Goal: Find specific page/section: Find specific page/section

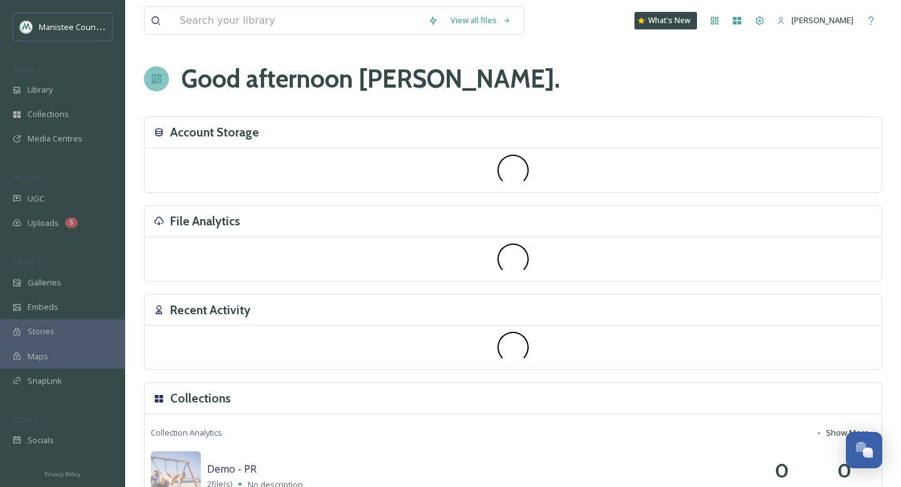
scroll to position [3697, 0]
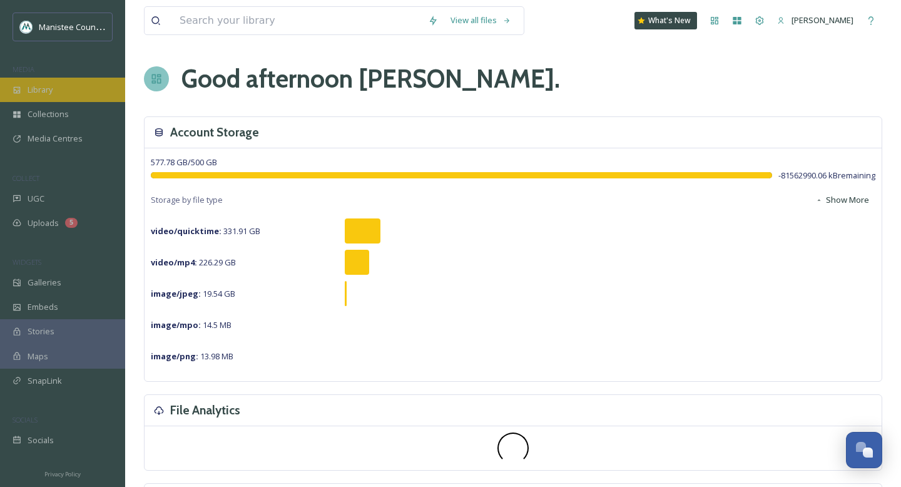
click at [61, 91] on div "Library" at bounding box center [62, 90] width 125 height 24
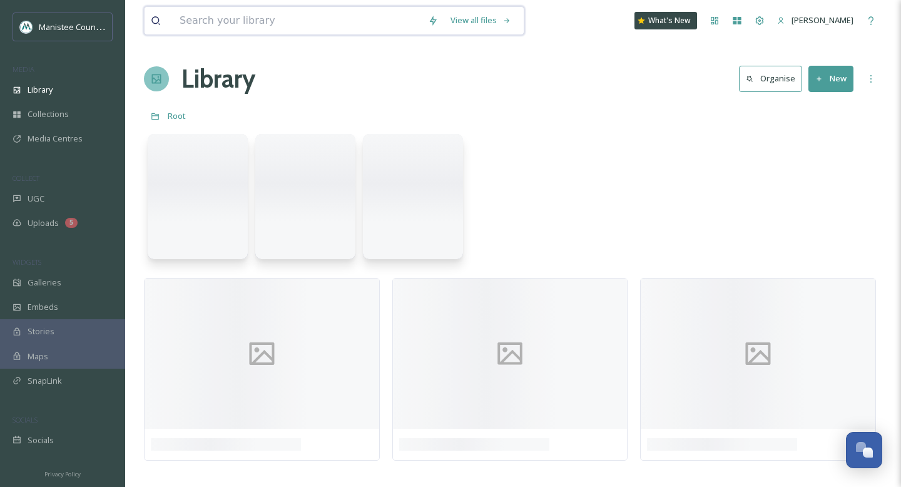
click at [265, 22] on input at bounding box center [297, 21] width 248 height 28
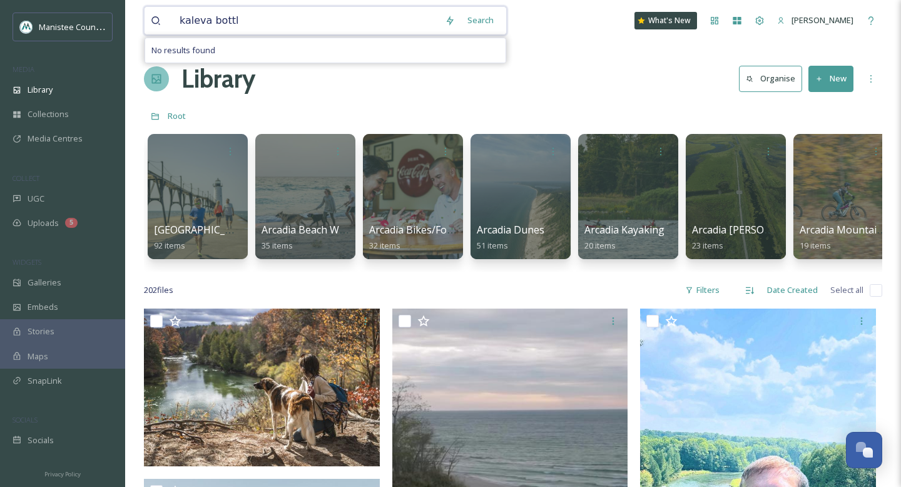
type input "kaleva bottle"
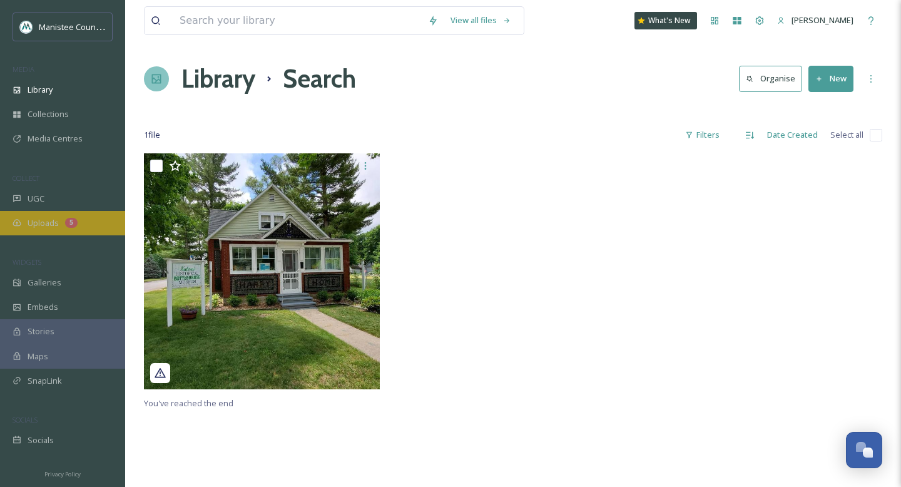
click at [65, 217] on div "Uploads 5" at bounding box center [62, 223] width 125 height 24
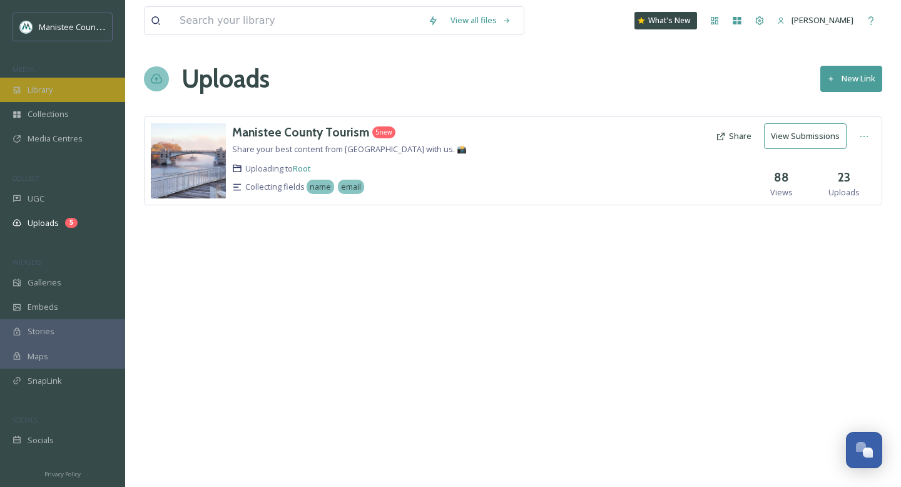
click at [46, 89] on span "Library" at bounding box center [40, 90] width 25 height 12
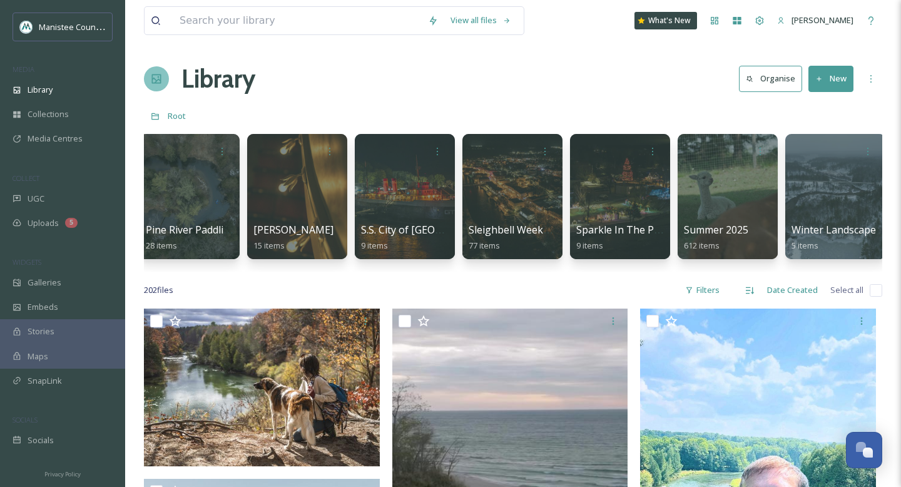
scroll to position [0, 3566]
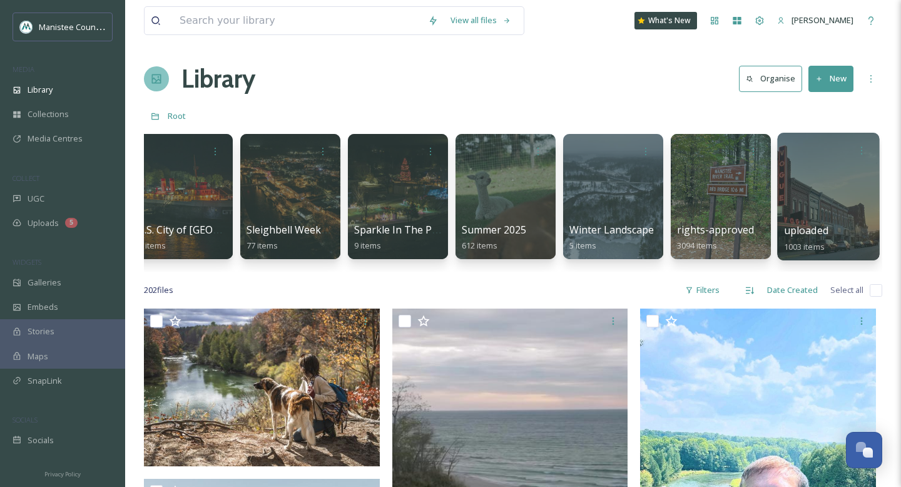
click at [831, 211] on div at bounding box center [828, 197] width 102 height 128
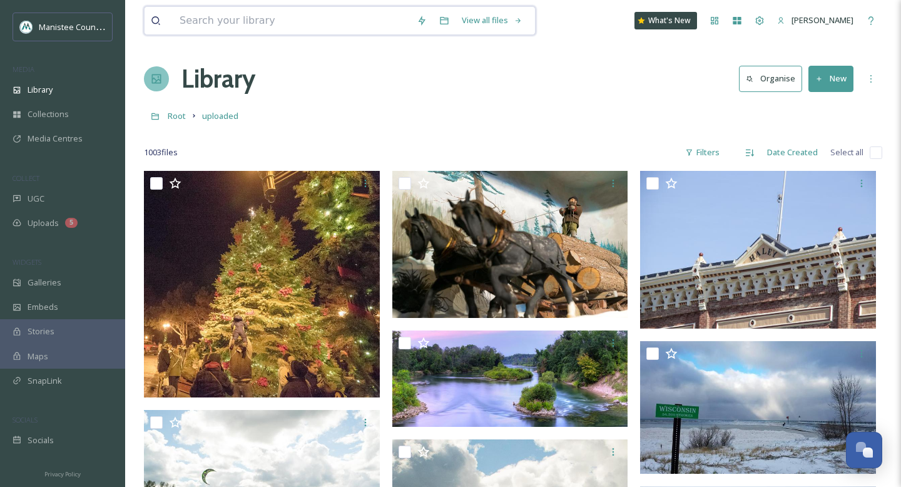
click at [273, 18] on input at bounding box center [291, 21] width 237 height 28
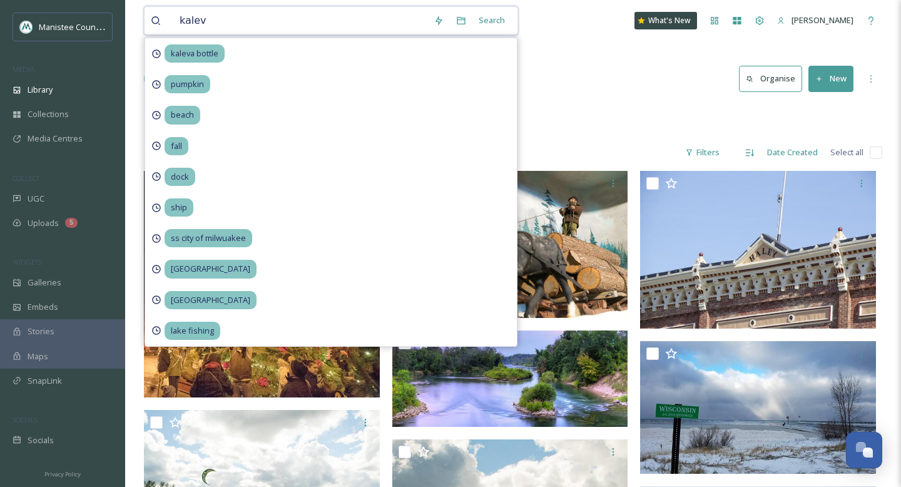
type input "kaleva"
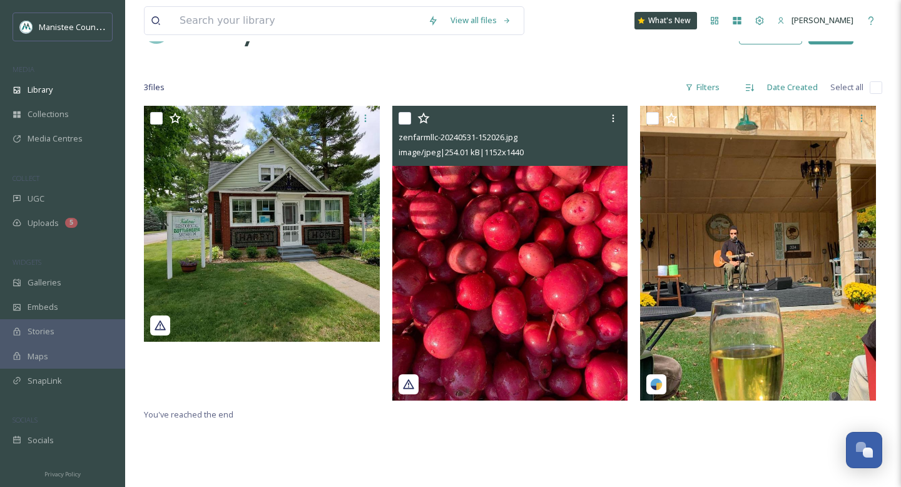
scroll to position [38, 0]
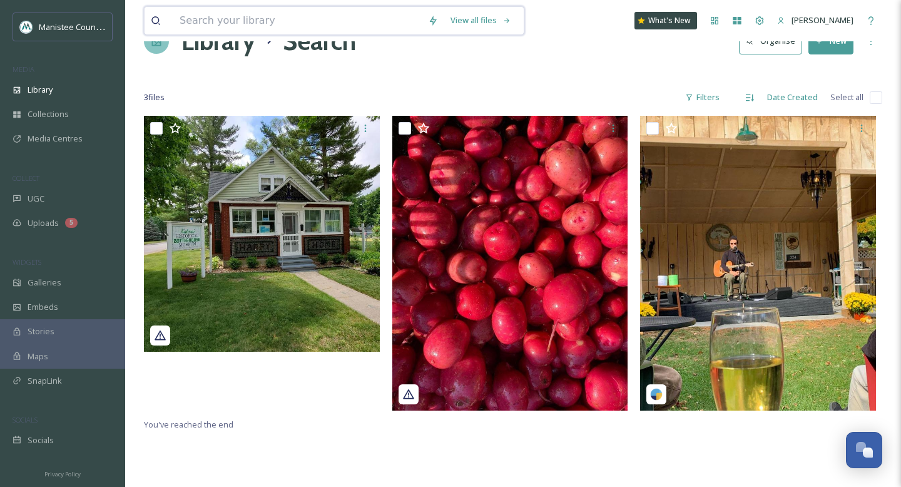
click at [277, 20] on input at bounding box center [297, 21] width 248 height 28
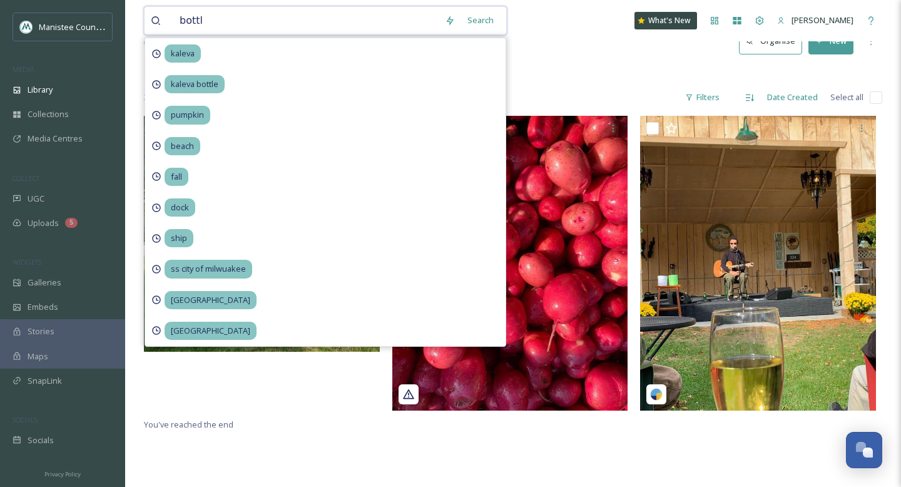
type input "bottle"
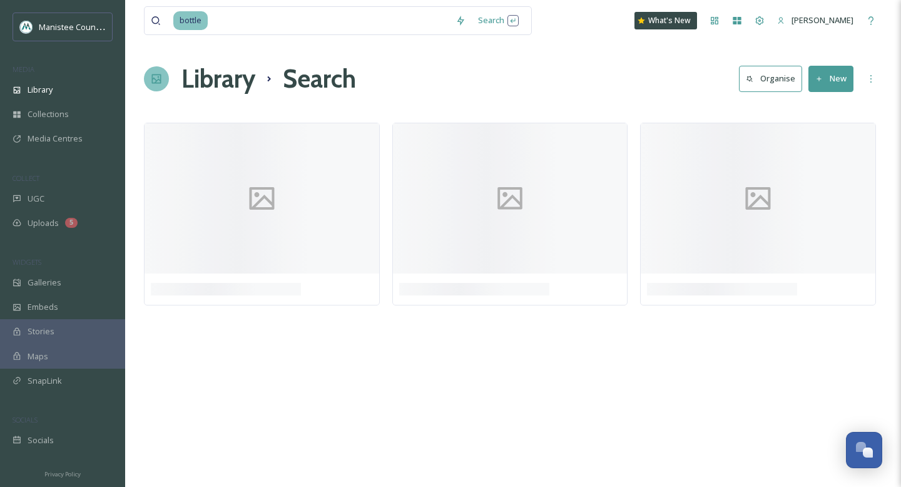
click at [594, 78] on div "Library Search Organise New" at bounding box center [513, 79] width 738 height 38
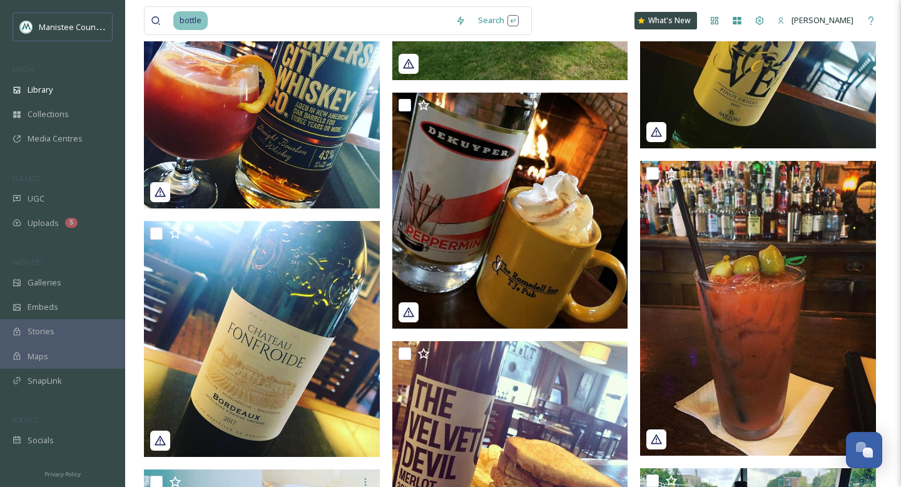
scroll to position [778, 0]
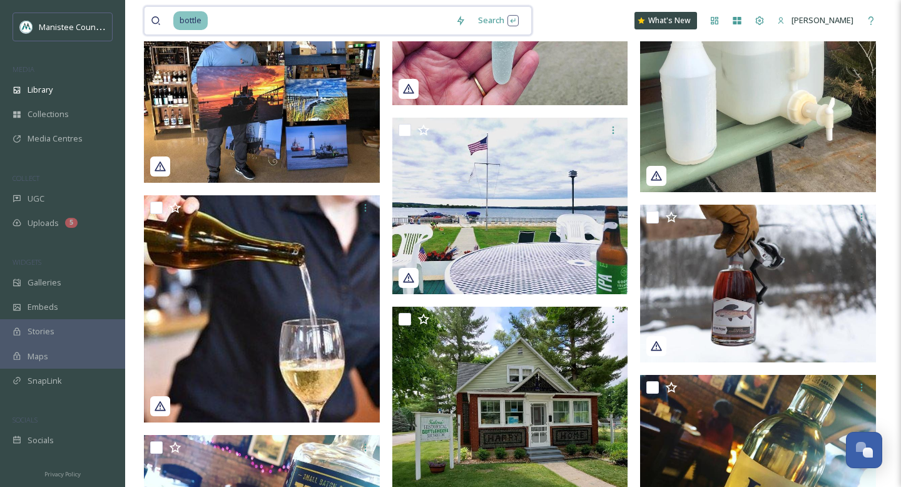
click at [250, 16] on input at bounding box center [329, 21] width 240 height 28
type input "b"
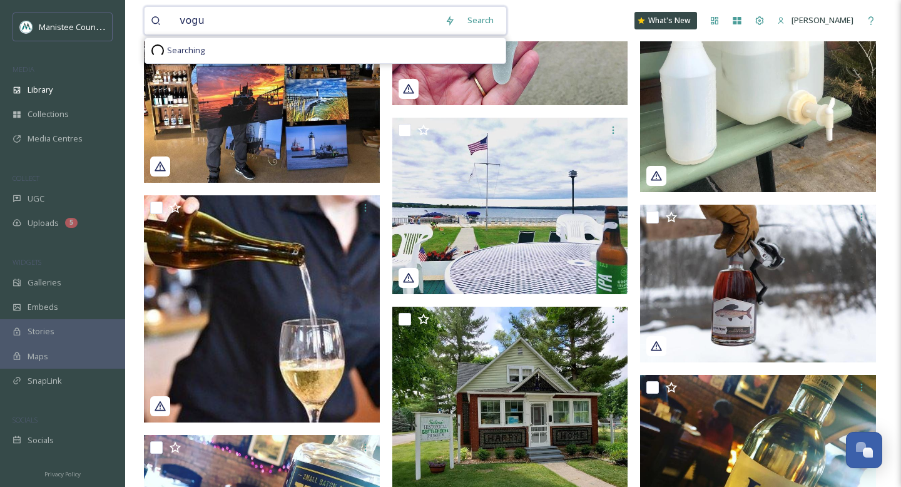
type input "vogue"
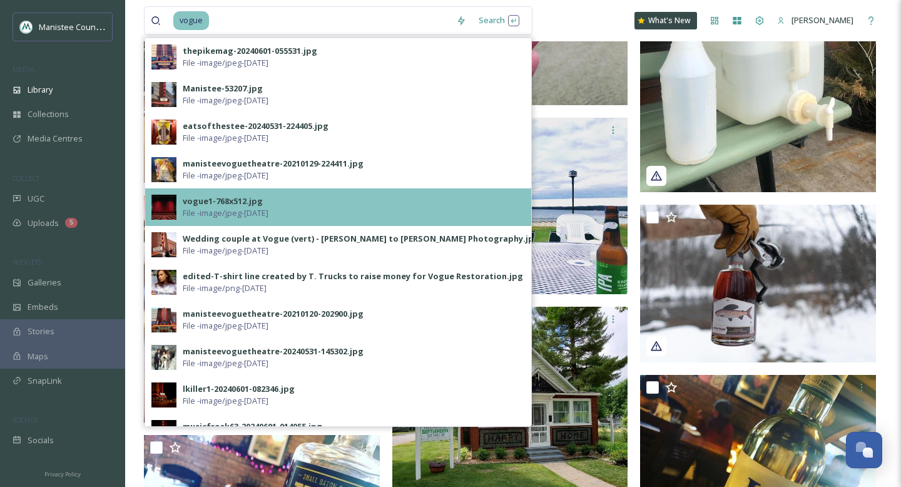
click at [278, 193] on div "vogue1-768x512.jpg File - image/jpeg - [DATE]" at bounding box center [338, 207] width 386 height 38
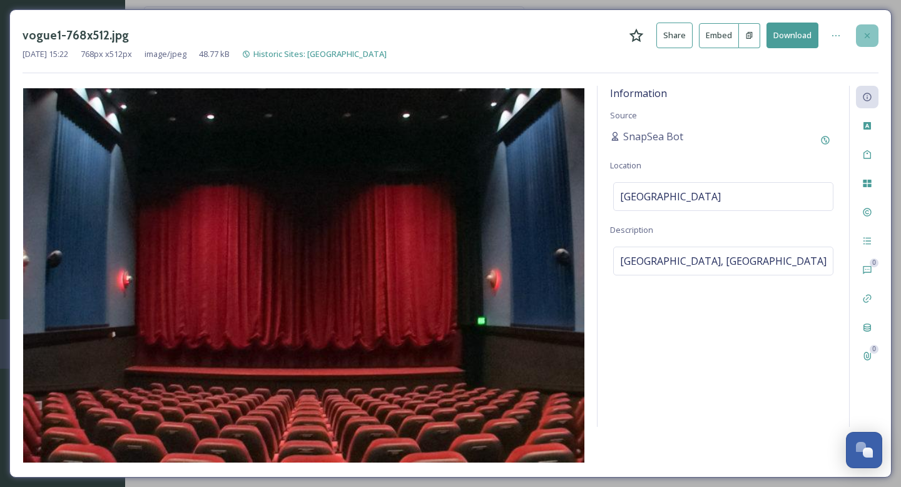
click at [870, 36] on icon at bounding box center [867, 36] width 10 height 10
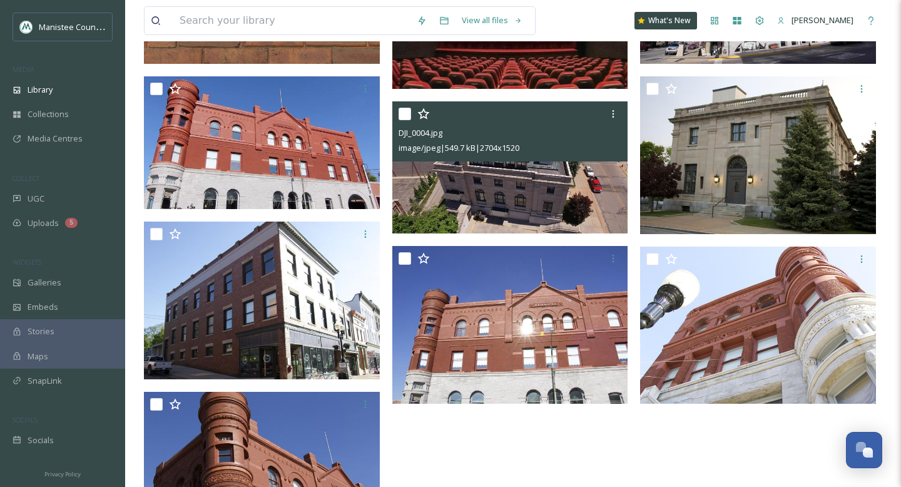
scroll to position [271, 0]
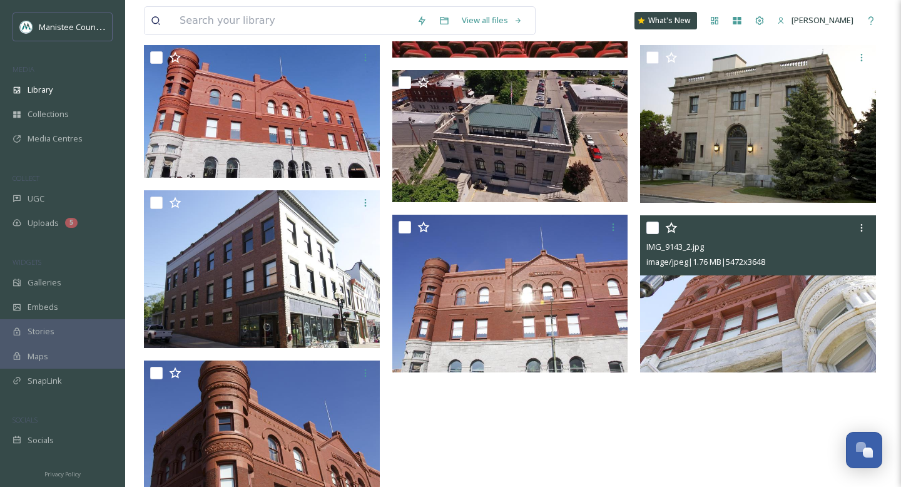
click at [726, 300] on img at bounding box center [758, 294] width 236 height 158
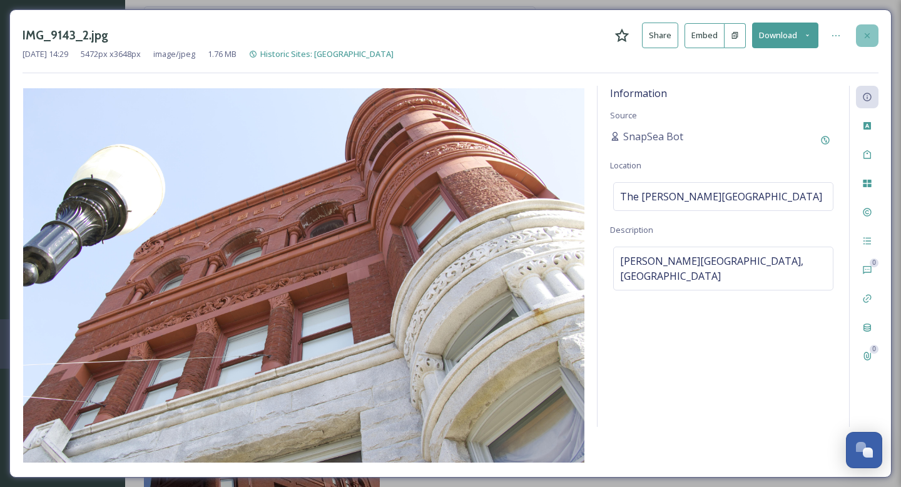
click at [871, 38] on icon at bounding box center [867, 36] width 10 height 10
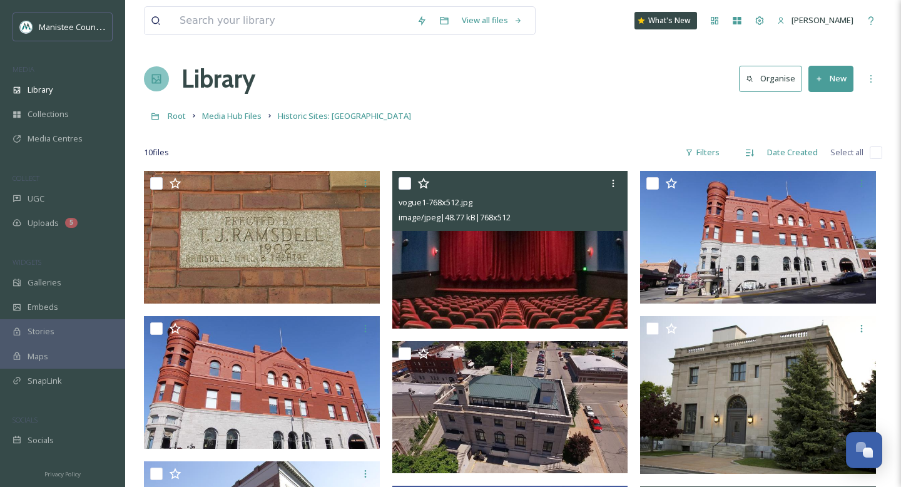
click at [544, 289] on img at bounding box center [510, 250] width 236 height 158
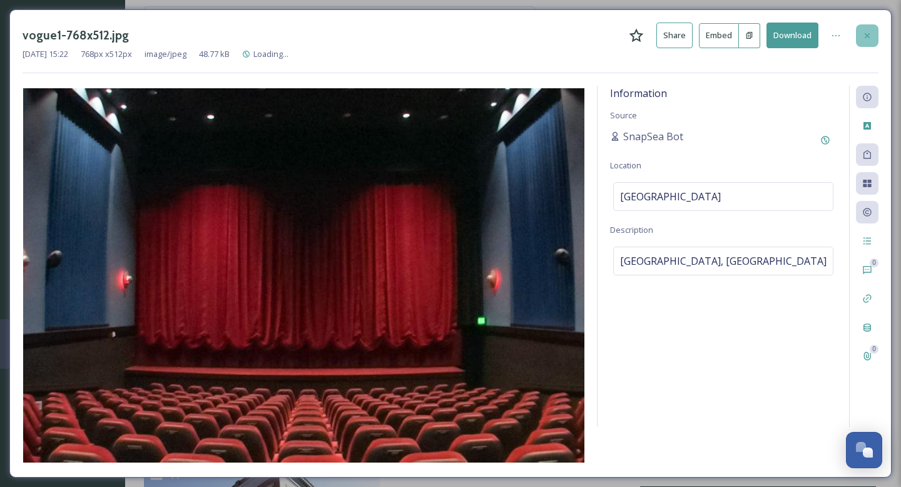
click at [871, 33] on icon at bounding box center [867, 36] width 10 height 10
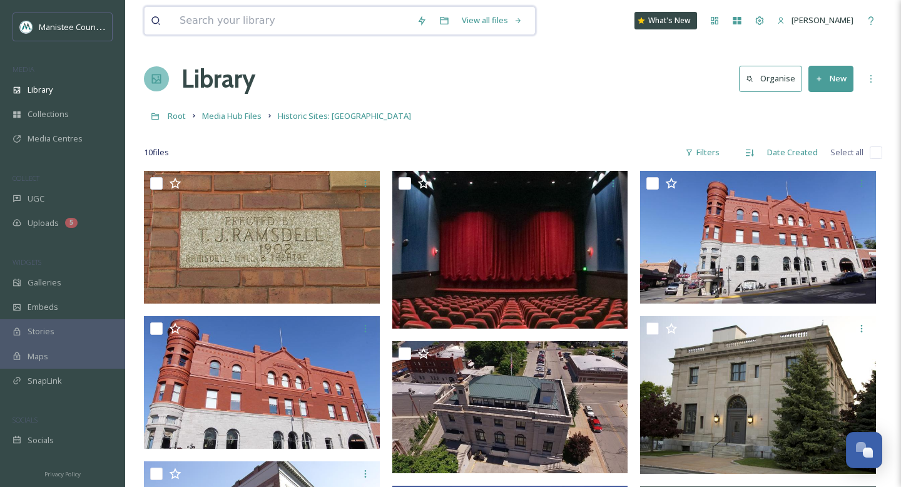
click at [269, 23] on input at bounding box center [291, 21] width 237 height 28
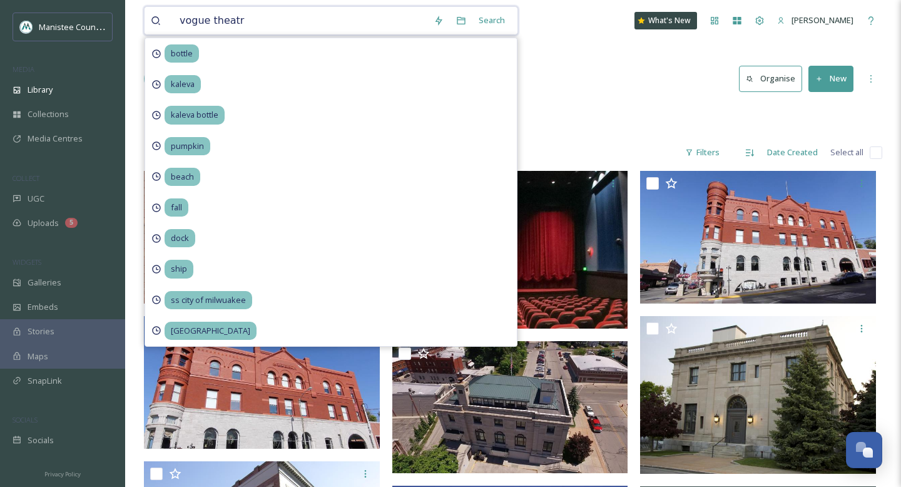
type input "vogue theatre"
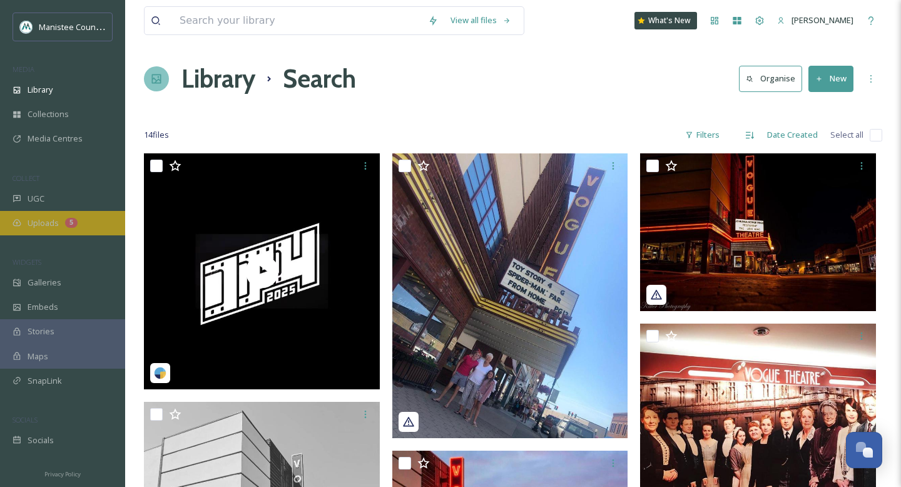
click at [78, 220] on div "Uploads 5" at bounding box center [62, 223] width 125 height 24
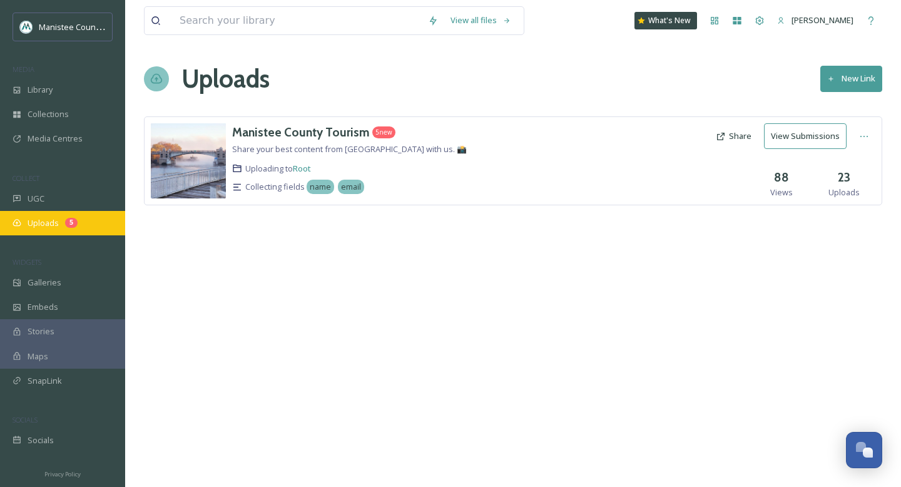
click at [60, 225] on div "Uploads 5" at bounding box center [62, 223] width 125 height 24
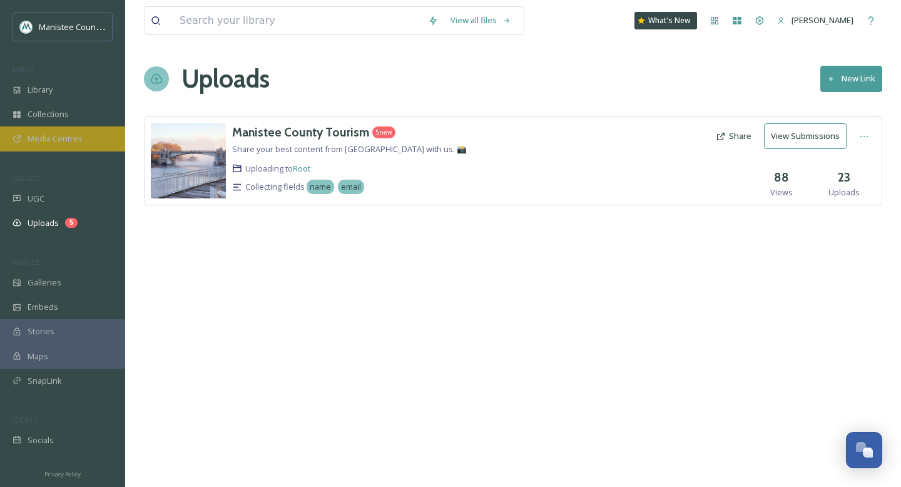
click at [72, 129] on div "Media Centres" at bounding box center [62, 138] width 125 height 24
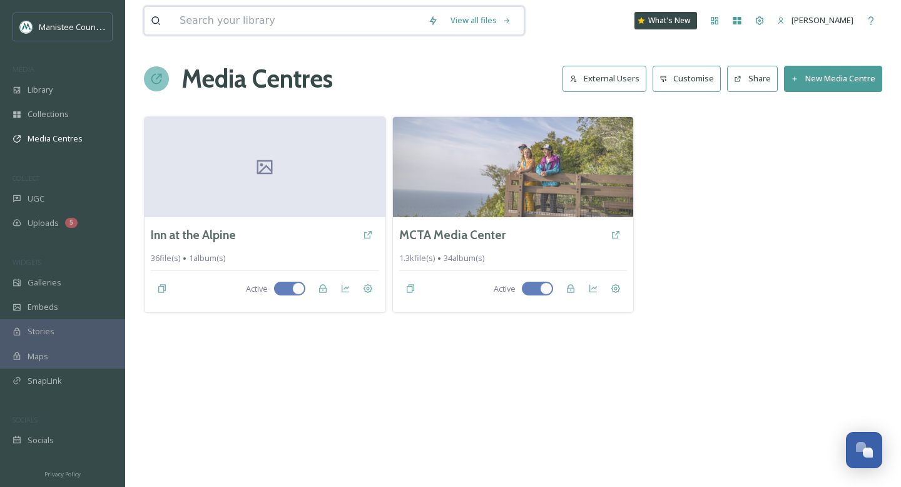
click at [325, 12] on input at bounding box center [297, 21] width 248 height 28
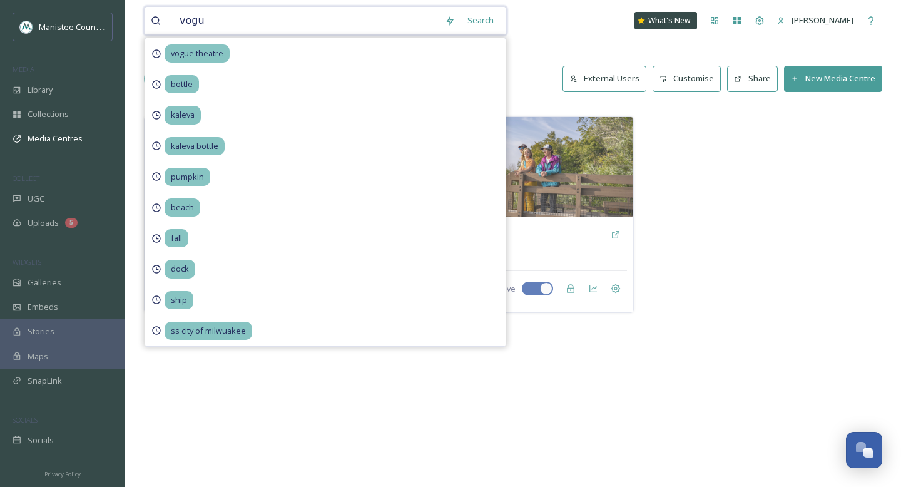
type input "vogue"
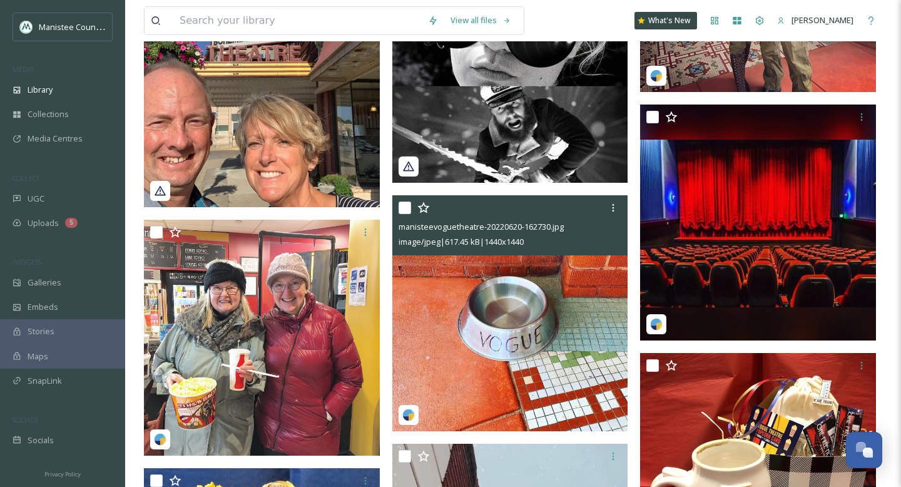
scroll to position [2583, 0]
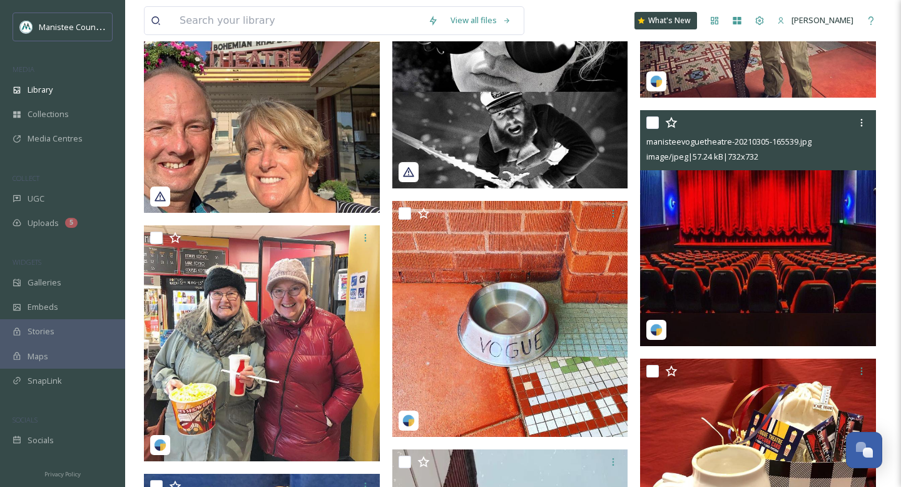
click at [733, 235] on img at bounding box center [758, 228] width 236 height 236
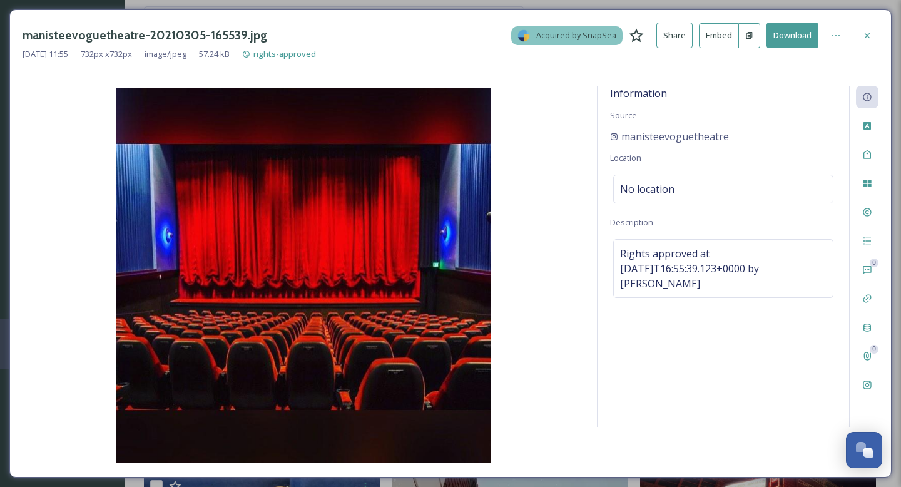
click at [871, 31] on icon at bounding box center [867, 36] width 10 height 10
